Goal: Communication & Community: Answer question/provide support

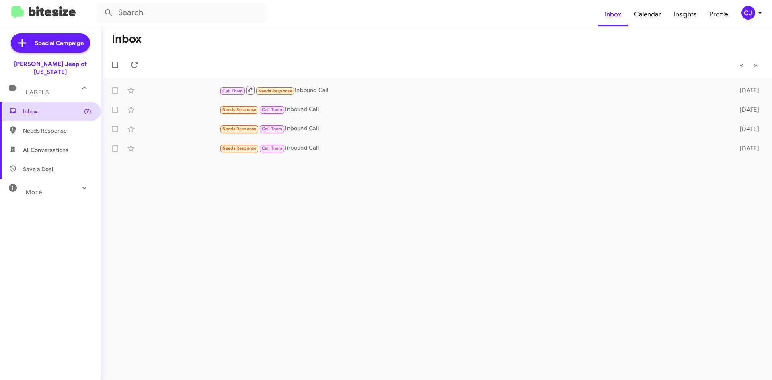
click at [44, 102] on span "Inbox (7)" at bounding box center [50, 111] width 101 height 19
click at [41, 107] on span "Inbox (7)" at bounding box center [57, 111] width 68 height 8
click at [653, 16] on span "Calendar" at bounding box center [648, 14] width 40 height 23
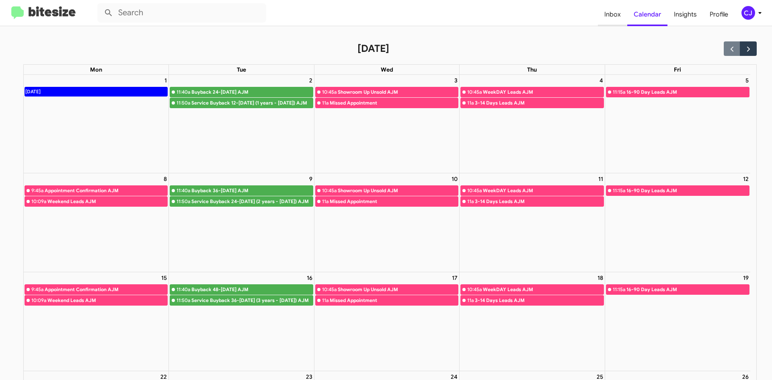
click at [618, 14] on span "Inbox" at bounding box center [612, 14] width 29 height 23
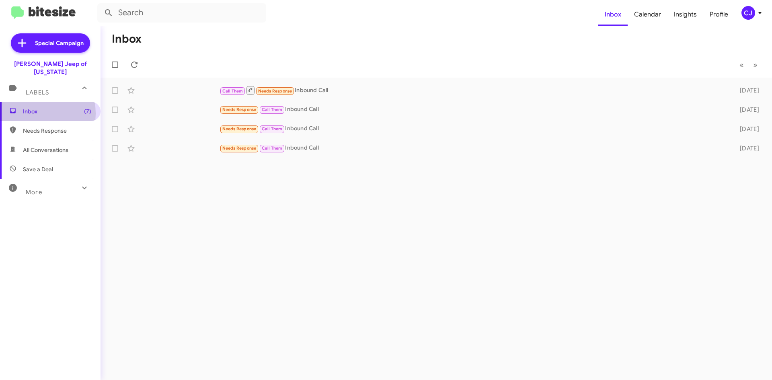
click at [29, 107] on span "Inbox (7)" at bounding box center [57, 111] width 68 height 8
click at [61, 128] on span "Needs Response" at bounding box center [50, 130] width 101 height 19
type input "in:needs-response"
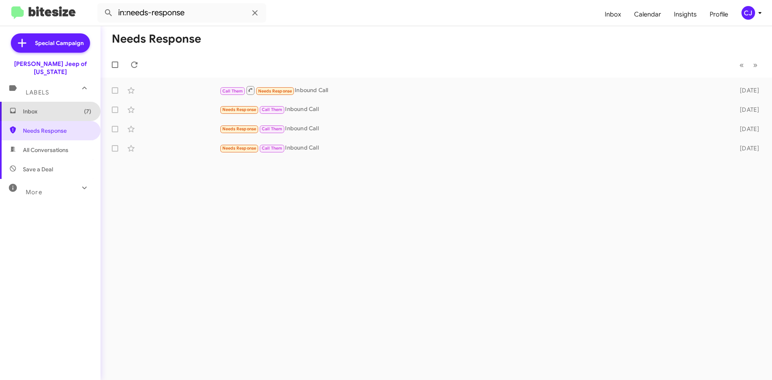
click at [71, 107] on span "Inbox (7)" at bounding box center [57, 111] width 68 height 8
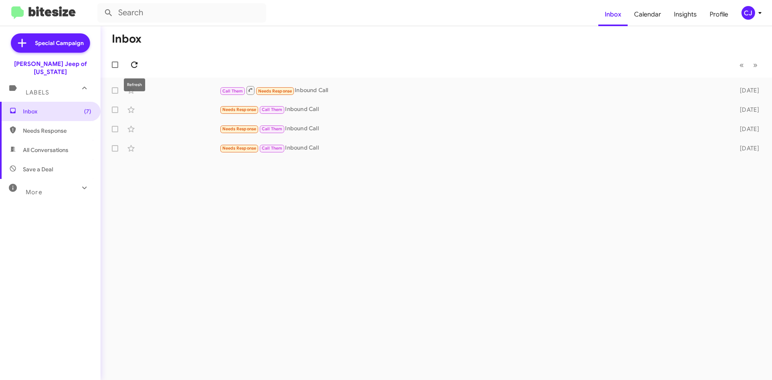
click at [141, 62] on span at bounding box center [134, 65] width 16 height 10
click at [80, 183] on icon at bounding box center [85, 188] width 10 height 10
click at [758, 12] on icon at bounding box center [760, 13] width 10 height 10
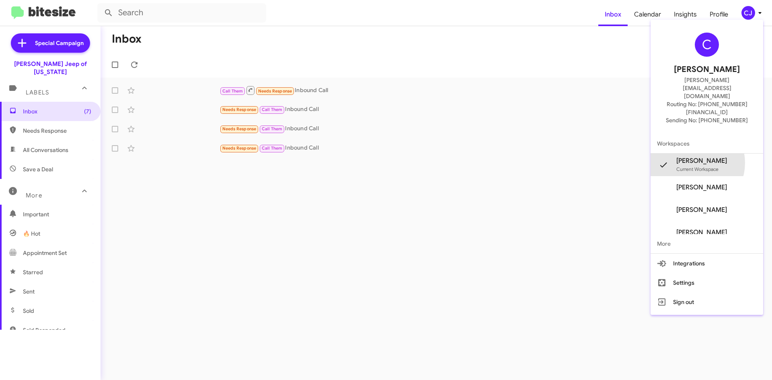
click at [704, 157] on span "Chuck Jenkins's" at bounding box center [701, 161] width 51 height 8
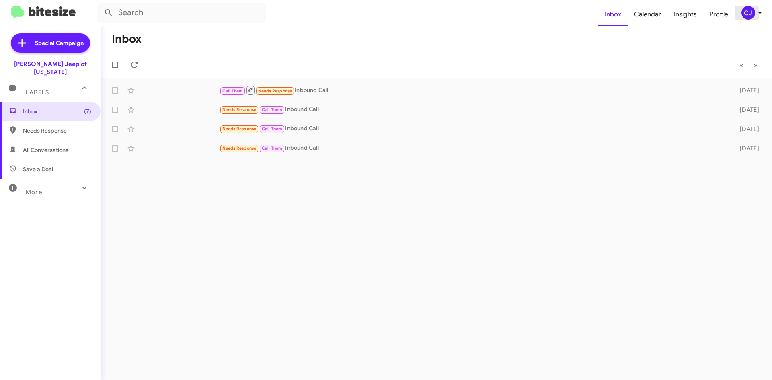
click at [755, 13] on icon at bounding box center [760, 13] width 10 height 10
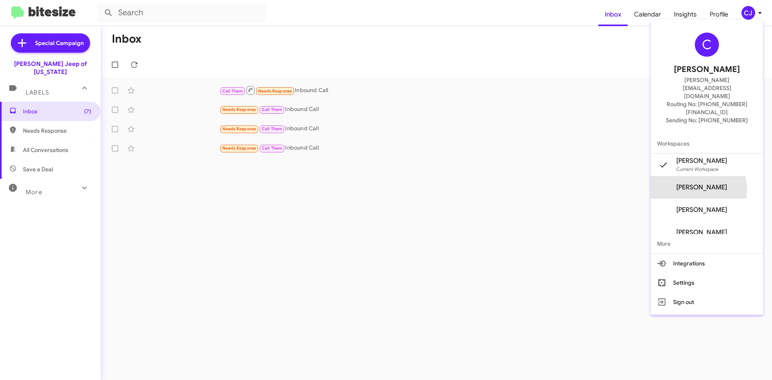
click at [712, 183] on span "[PERSON_NAME]" at bounding box center [701, 187] width 51 height 8
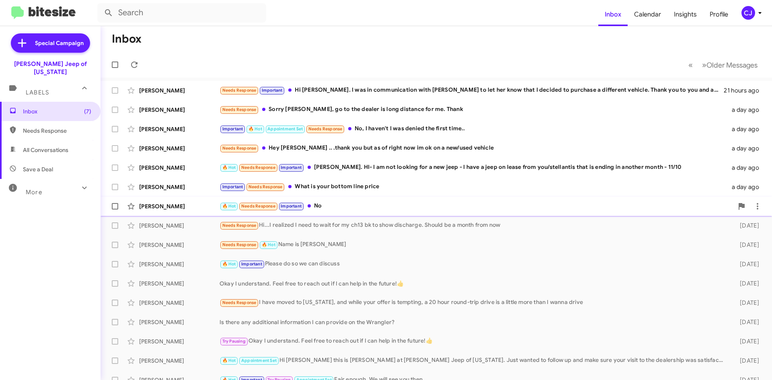
click at [373, 201] on div "🔥 Hot Needs Response Important No" at bounding box center [477, 205] width 514 height 9
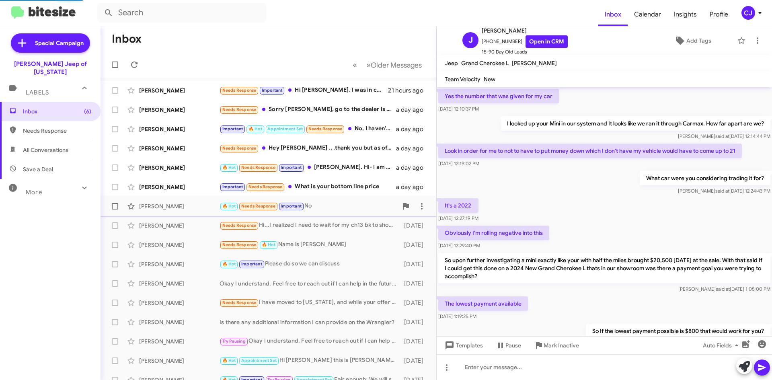
scroll to position [378, 0]
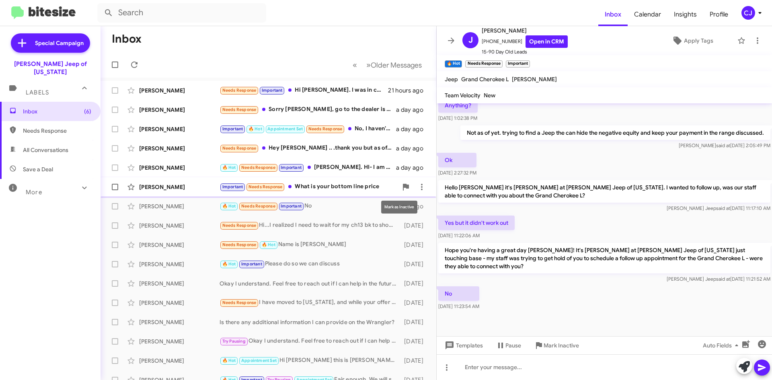
click at [391, 186] on div "Important Needs Response What is your bottom line price" at bounding box center [309, 186] width 178 height 9
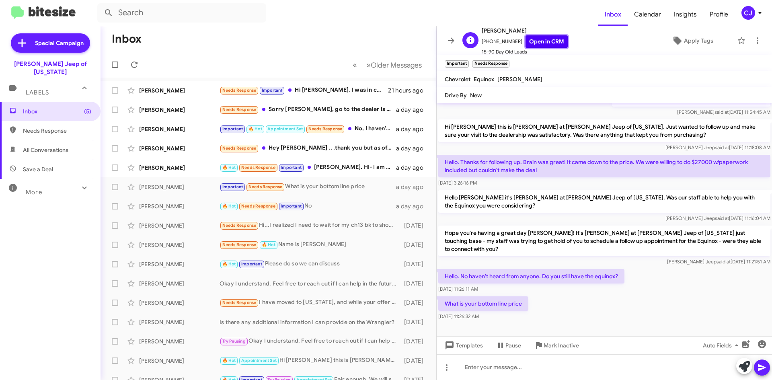
click at [543, 41] on link "Open in CRM" at bounding box center [547, 41] width 42 height 12
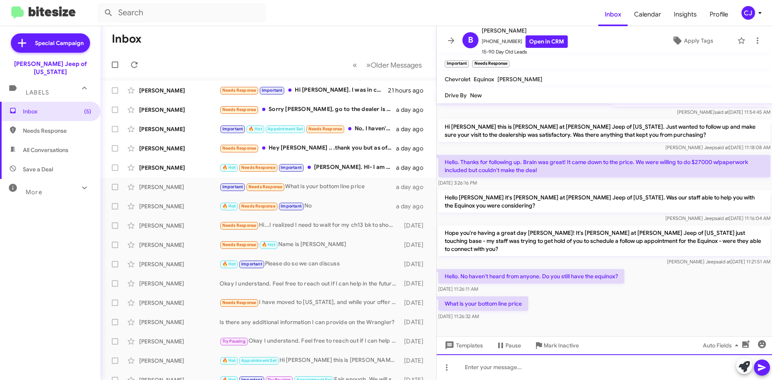
click at [490, 365] on div at bounding box center [604, 367] width 335 height 26
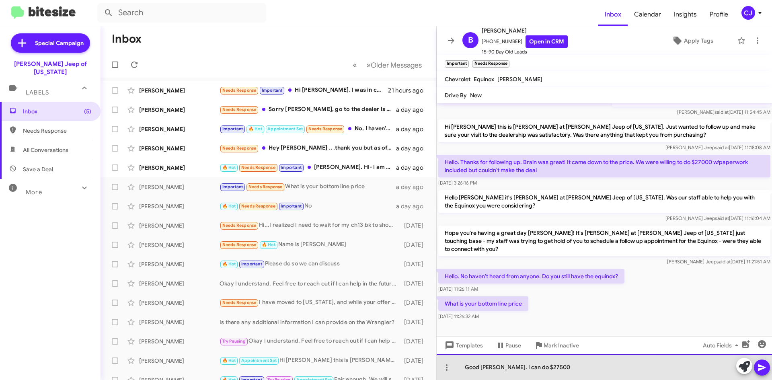
click at [561, 367] on div "Good [PERSON_NAME]. I can do $27500" at bounding box center [604, 367] width 335 height 26
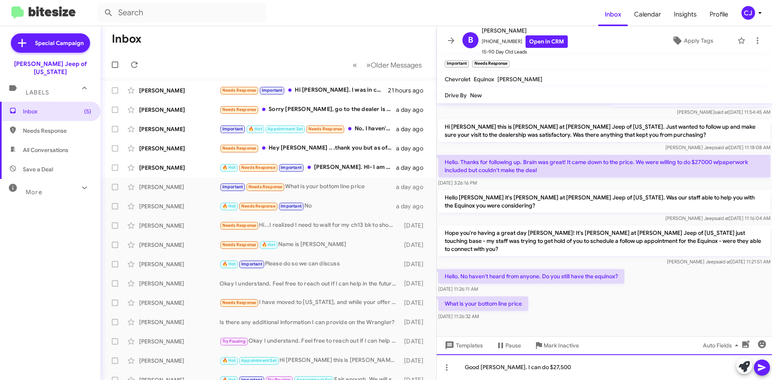
click at [596, 367] on div "Good [PERSON_NAME]. I can do $27,500" at bounding box center [604, 367] width 335 height 26
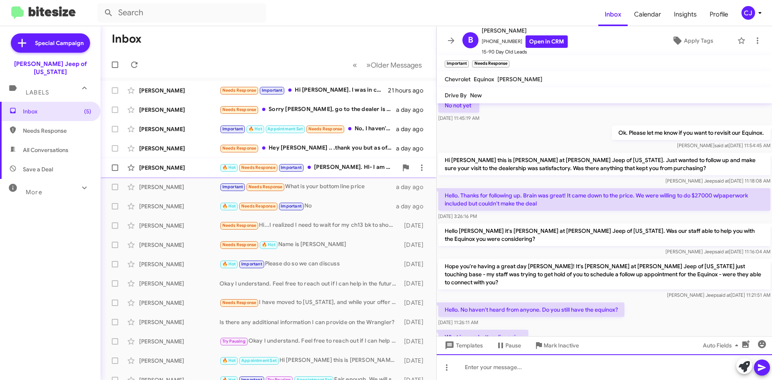
scroll to position [160, 0]
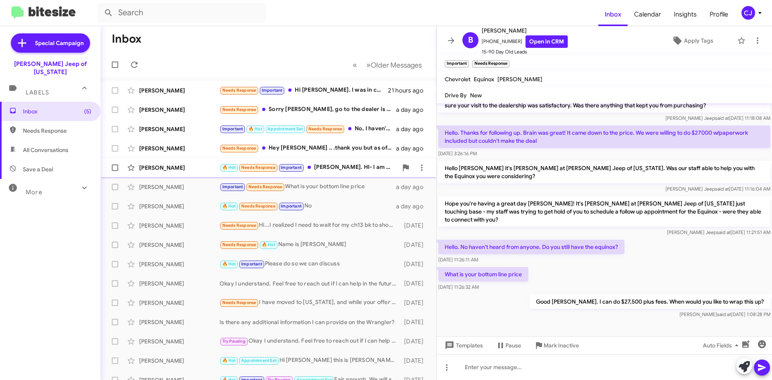
click at [320, 166] on div "🔥 Hot Needs Response Important [PERSON_NAME]. HI- I am not looking for a new je…" at bounding box center [309, 167] width 178 height 9
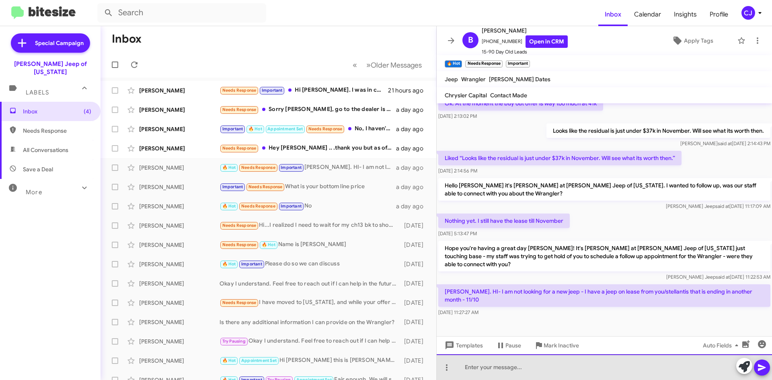
click at [508, 371] on div at bounding box center [604, 367] width 335 height 26
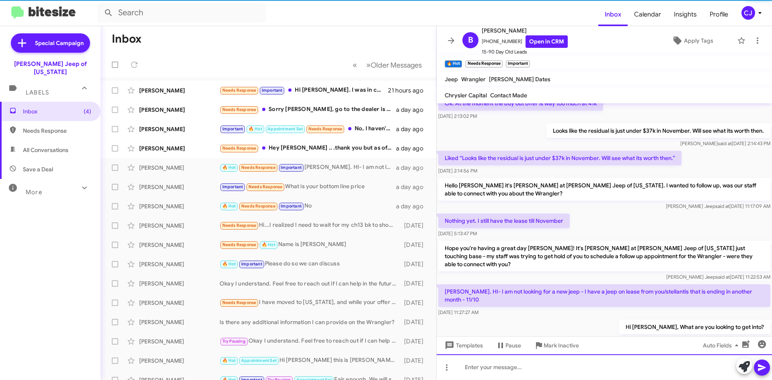
scroll to position [0, 0]
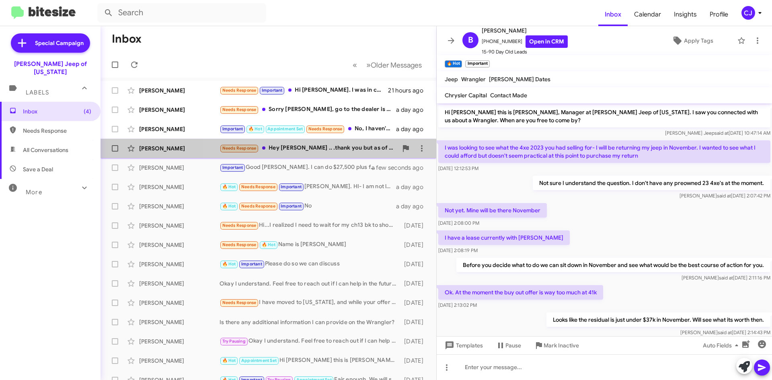
click at [341, 146] on div "Needs Response Hey [PERSON_NAME] .. .thank you but as of right now im ok on a n…" at bounding box center [309, 148] width 178 height 9
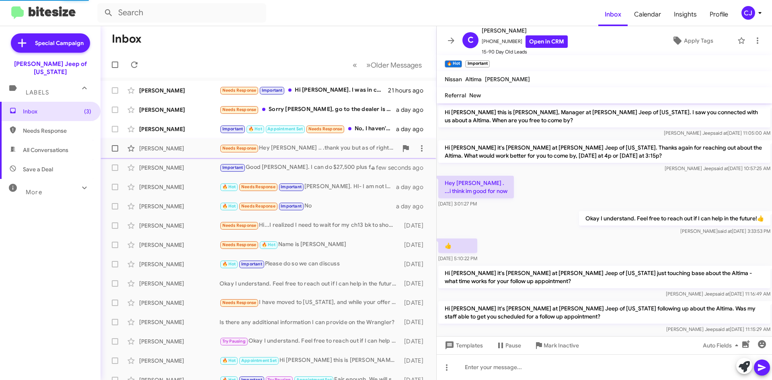
scroll to position [117, 0]
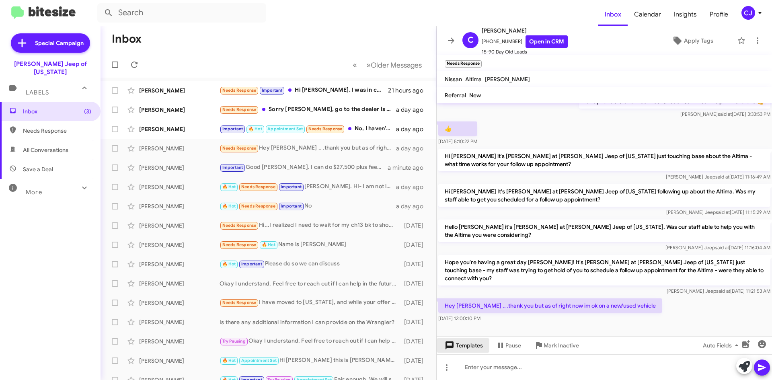
click at [468, 346] on span "Templates" at bounding box center [463, 345] width 40 height 14
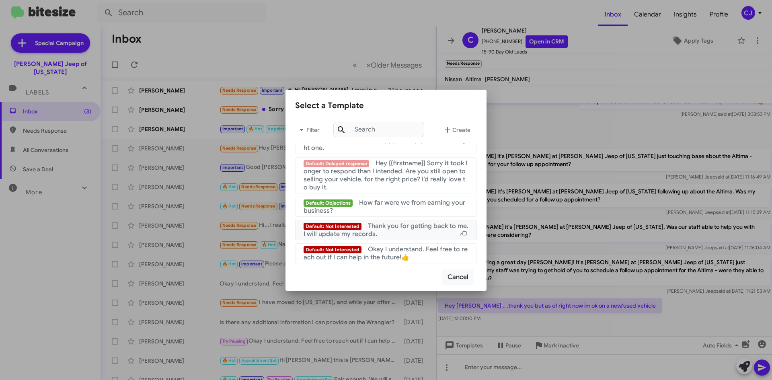
scroll to position [540, 0]
click at [403, 255] on span "Okay I understand. Feel free to reach out if I can help in the future!👍" at bounding box center [386, 253] width 164 height 16
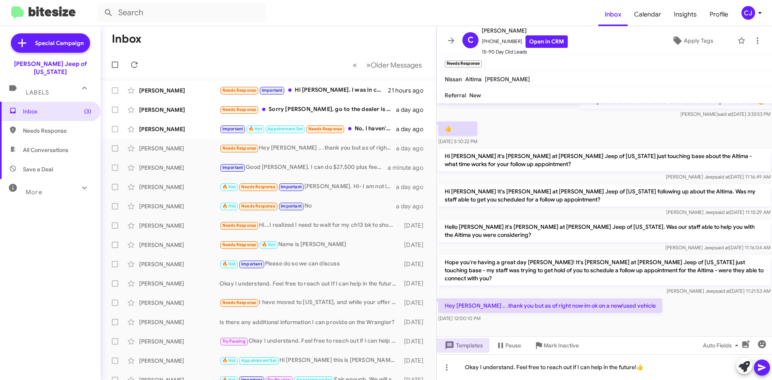
click at [759, 363] on icon at bounding box center [762, 368] width 10 height 10
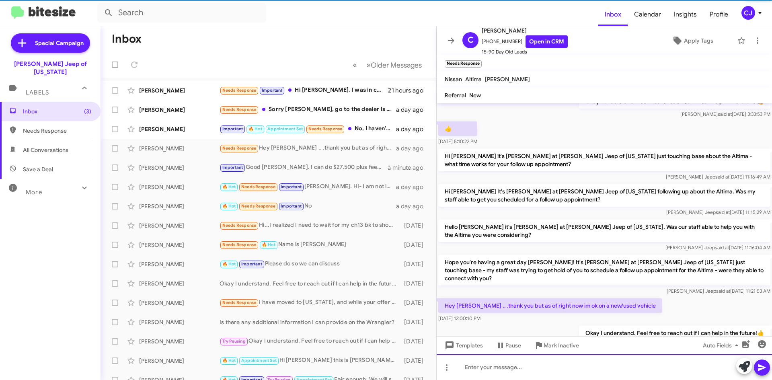
scroll to position [0, 0]
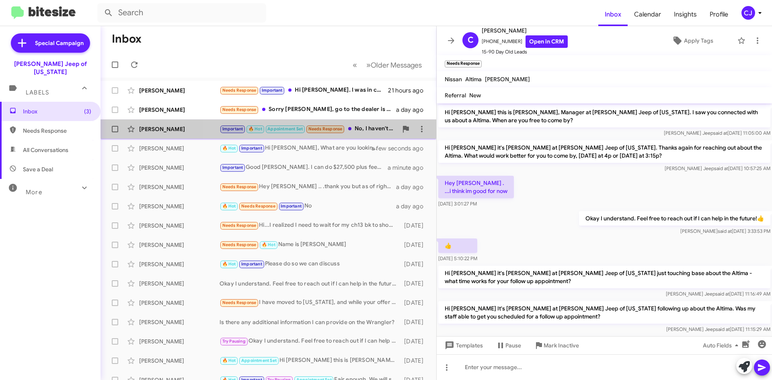
click at [366, 124] on div "[PERSON_NAME] Important 🔥 Hot Appointment Set Needs Response No, I haven't I wa…" at bounding box center [268, 129] width 323 height 16
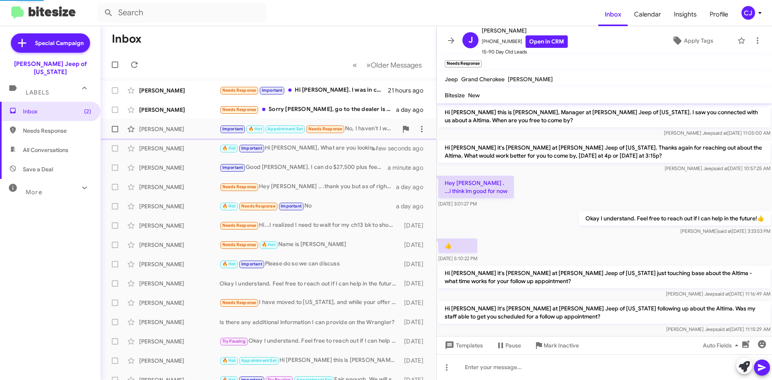
scroll to position [302, 0]
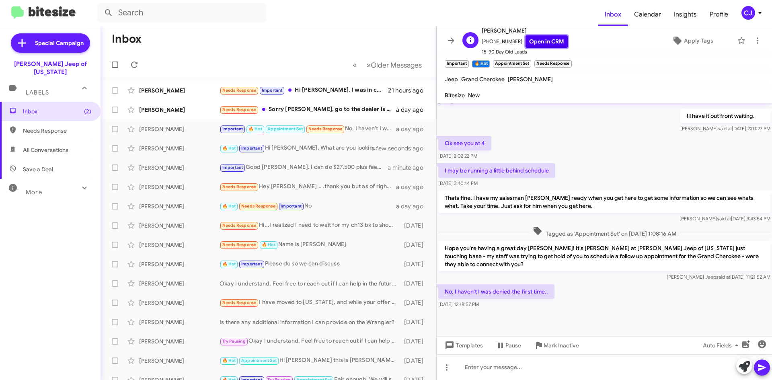
click at [543, 43] on link "Open in CRM" at bounding box center [547, 41] width 42 height 12
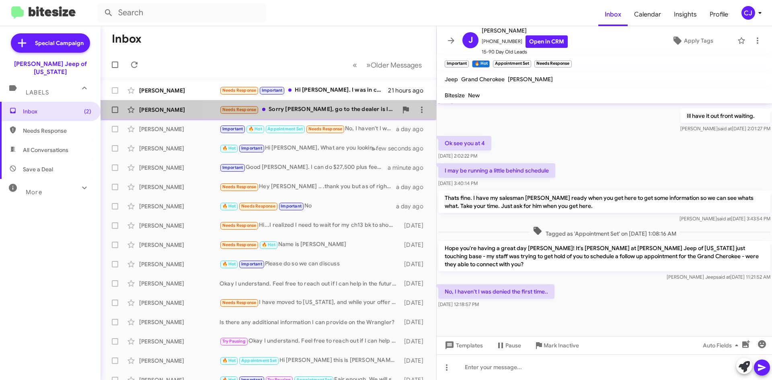
click at [342, 104] on div "[PERSON_NAME] Needs Response Sorry [PERSON_NAME], go to the dealer is long dist…" at bounding box center [268, 110] width 323 height 16
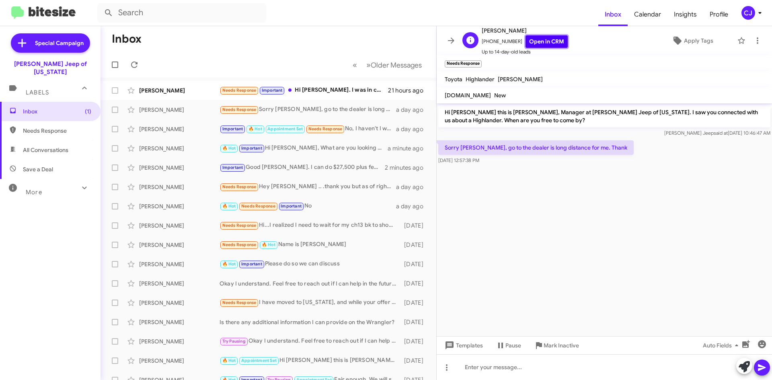
click at [536, 39] on link "Open in CRM" at bounding box center [547, 41] width 42 height 12
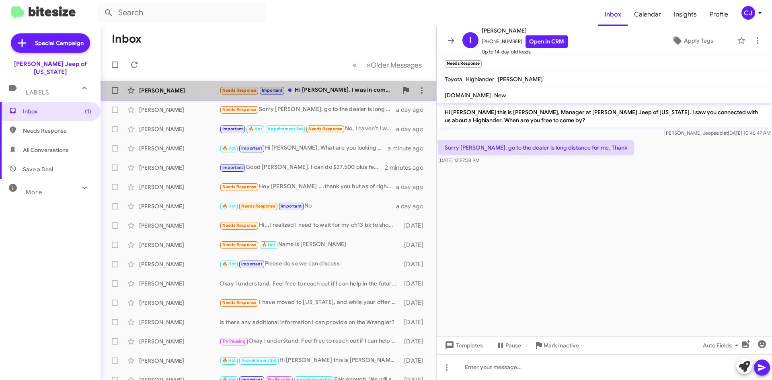
click at [365, 84] on span "[PERSON_NAME] Needs Response Important Hi [PERSON_NAME]. I was in communication…" at bounding box center [269, 90] width 336 height 19
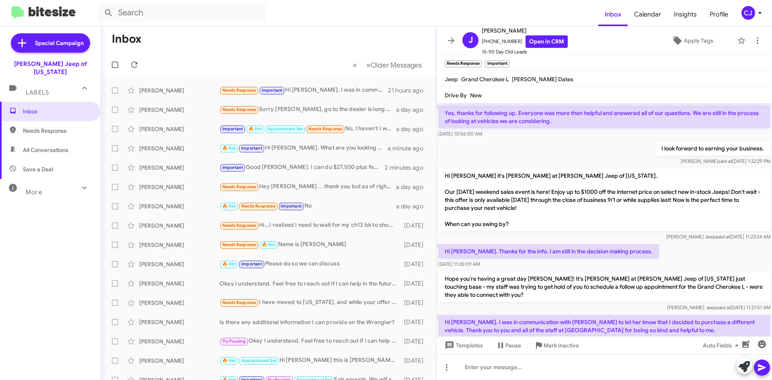
scroll to position [61, 0]
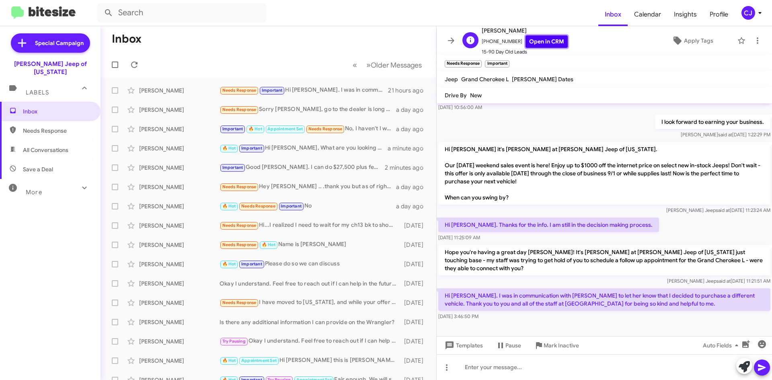
click at [540, 42] on link "Open in CRM" at bounding box center [547, 41] width 42 height 12
click at [653, 318] on div "[DATE] 3:46:50 PM" at bounding box center [604, 316] width 332 height 8
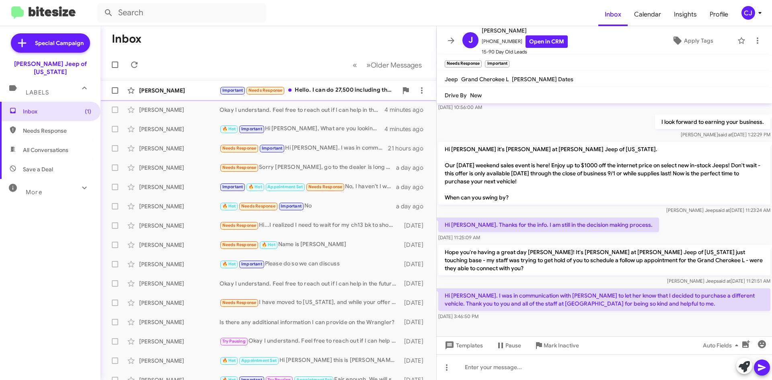
click at [327, 90] on div "Important Needs Response Hello. I can do 27,500 including the fees" at bounding box center [309, 90] width 178 height 9
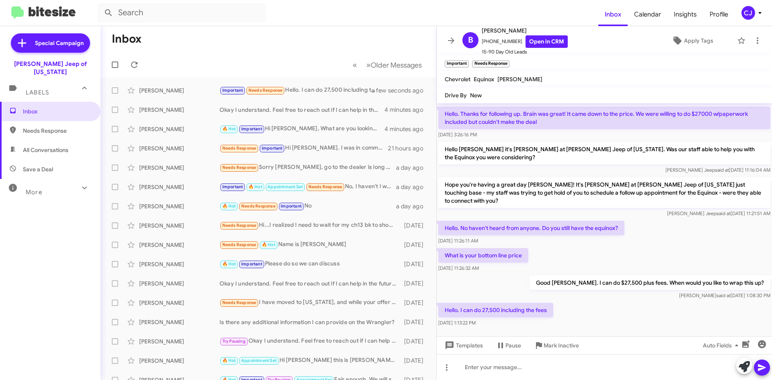
scroll to position [189, 0]
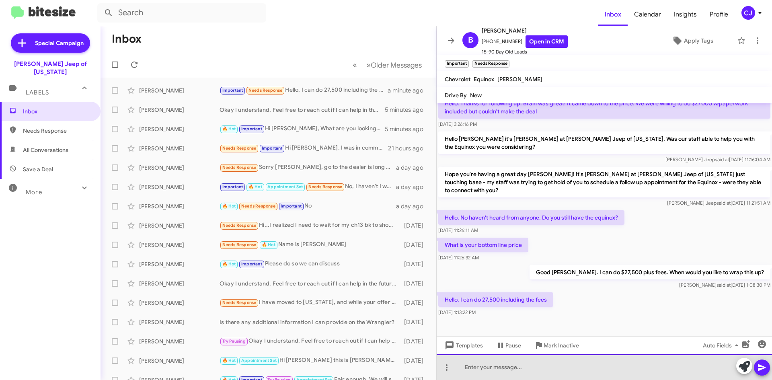
click at [538, 369] on div at bounding box center [604, 367] width 335 height 26
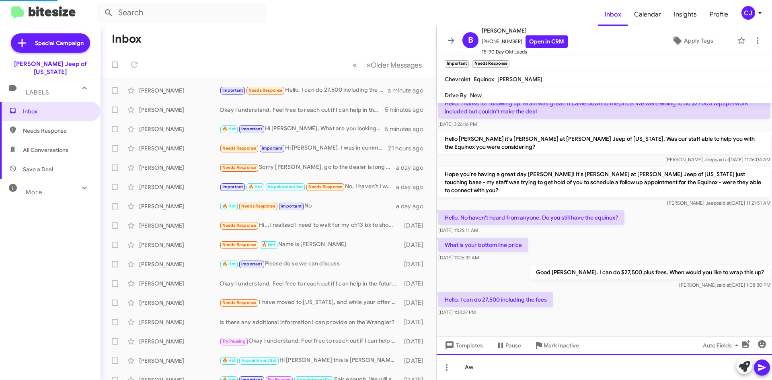
scroll to position [218, 0]
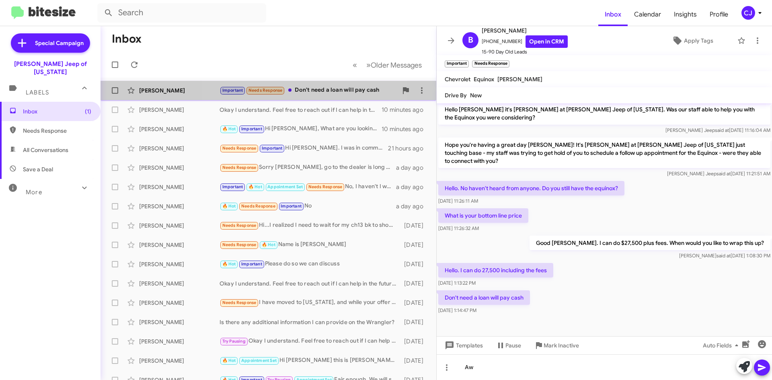
click at [308, 84] on div "[PERSON_NAME] Important Needs Response Don't need a loan will pay cash 5 minute…" at bounding box center [268, 90] width 323 height 16
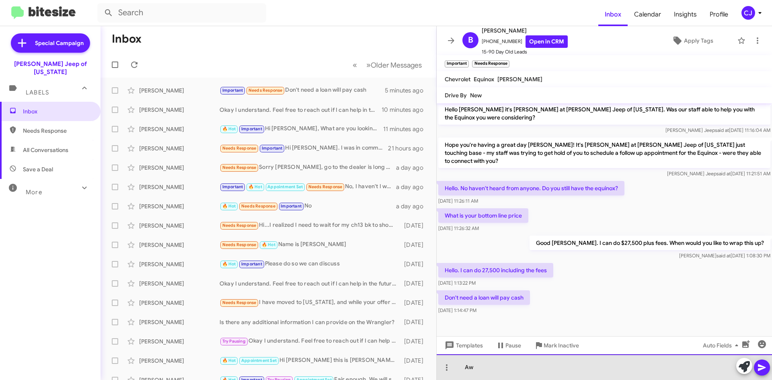
click at [487, 372] on div "Aw" at bounding box center [604, 367] width 335 height 26
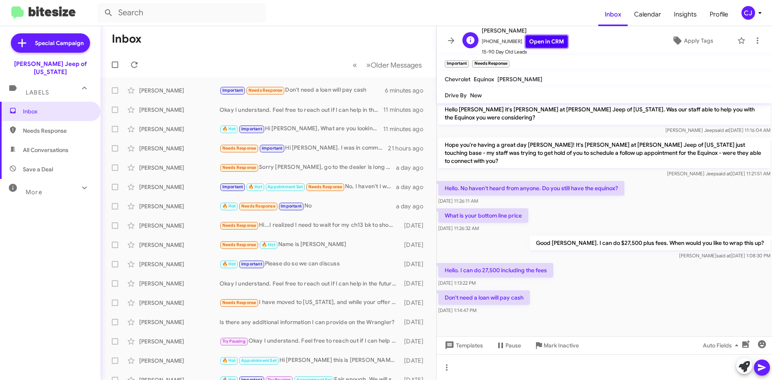
click at [538, 42] on link "Open in CRM" at bounding box center [547, 41] width 42 height 12
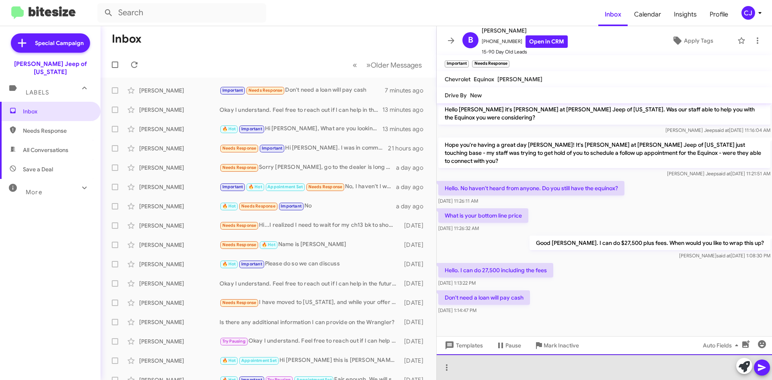
click at [473, 366] on div at bounding box center [604, 367] width 335 height 26
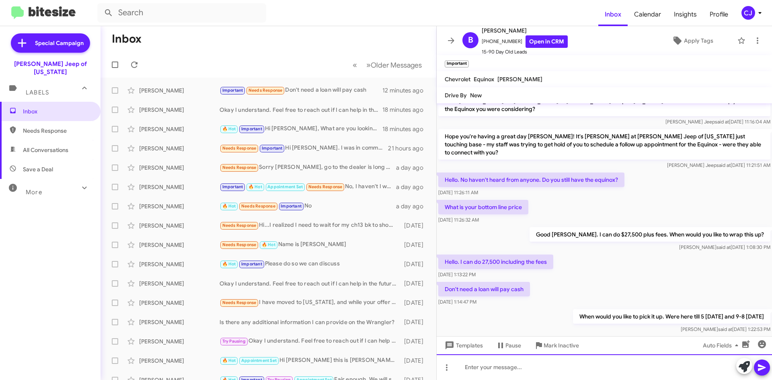
scroll to position [248, 0]
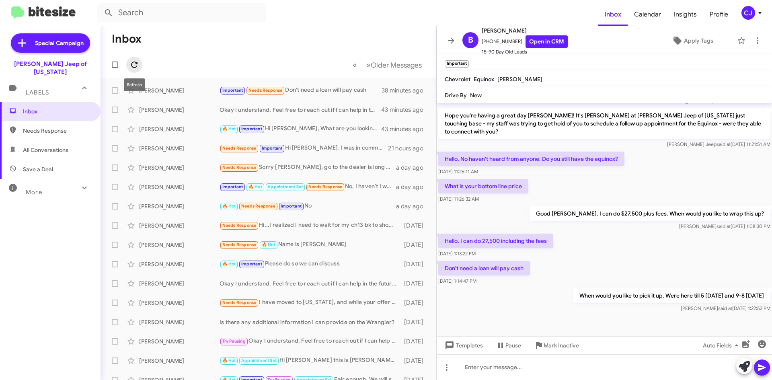
click at [134, 64] on icon at bounding box center [134, 65] width 10 height 10
